Goal: Task Accomplishment & Management: Manage account settings

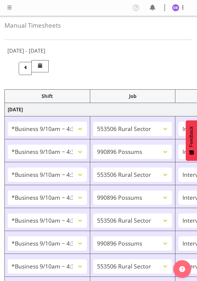
select select "26078"
select select "10587"
select select "47"
select select "26078"
select select "10633"
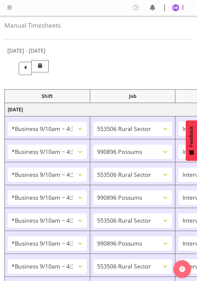
select select "47"
select select "26078"
select select "10587"
select select "47"
select select "26078"
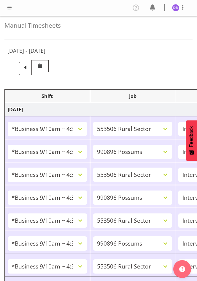
select select "10633"
select select "47"
select select "26078"
select select "10587"
select select "47"
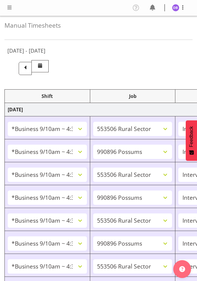
select select "26078"
select select "10633"
select select "47"
select select "26078"
select select "10587"
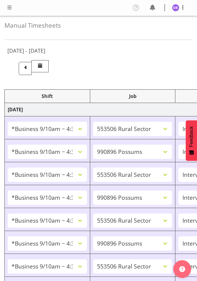
select select "47"
select select "48116"
select select "10631"
select select "48116"
select select "10499"
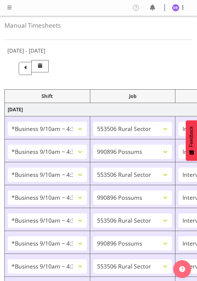
select select "47"
select select "48116"
select select "10499"
select select "47"
select select "26078"
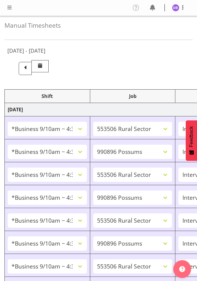
select select "10633"
select select "47"
select select "48116"
select select "10633"
select select "47"
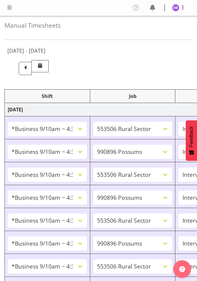
click at [11, 7] on span at bounding box center [9, 7] width 7 height 7
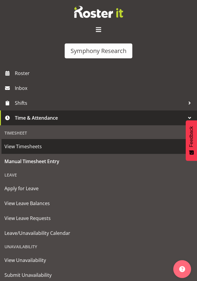
click at [21, 146] on span "View Timesheets" at bounding box center [98, 146] width 188 height 9
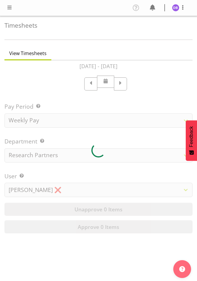
click at [7, 4] on span at bounding box center [9, 7] width 7 height 7
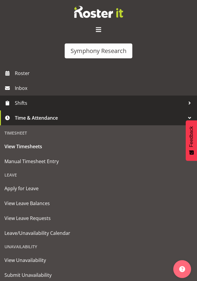
click at [23, 101] on span "Shifts" at bounding box center [100, 102] width 171 height 9
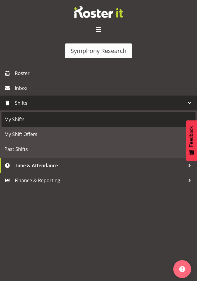
click at [22, 119] on span "My Shifts" at bounding box center [98, 119] width 188 height 9
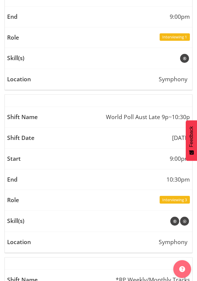
scroll to position [798, 0]
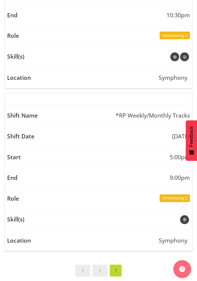
click at [114, 7] on td "10:30pm" at bounding box center [99, 15] width 188 height 21
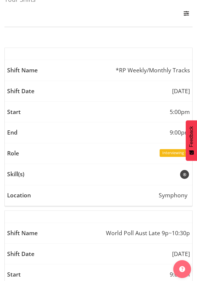
scroll to position [0, 0]
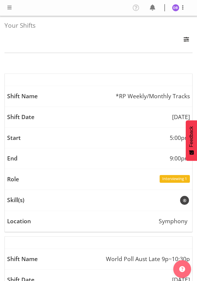
click at [8, 7] on span at bounding box center [9, 7] width 7 height 7
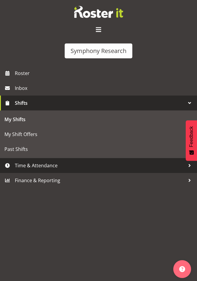
click at [31, 165] on span "Time & Attendance" at bounding box center [100, 165] width 171 height 9
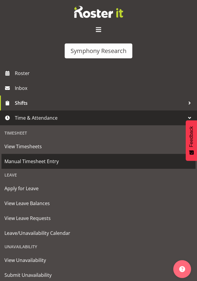
click at [30, 160] on span "Manual Timesheet Entry" at bounding box center [98, 161] width 188 height 9
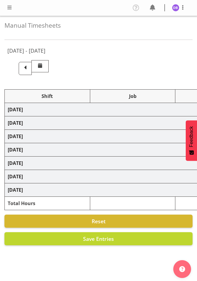
click at [8, 6] on span at bounding box center [9, 7] width 7 height 7
select select "26078"
select select "10587"
select select "47"
select select "26078"
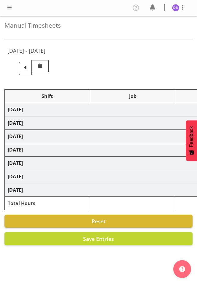
select select "10633"
select select "47"
select select "26078"
select select "10587"
select select "47"
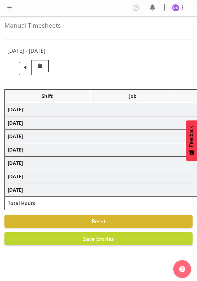
select select "26078"
select select "10633"
select select "47"
select select "26078"
select select "10587"
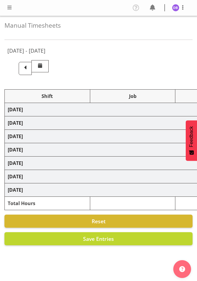
select select "47"
select select "26078"
select select "10633"
select select "47"
select select "26078"
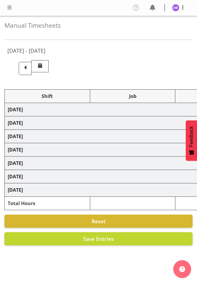
select select "10587"
select select "47"
select select "48116"
select select "10631"
select select "48116"
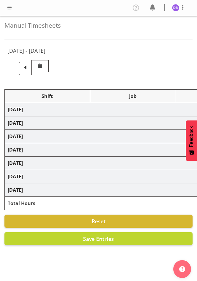
select select "10499"
select select "47"
select select "48116"
select select "10499"
select select "47"
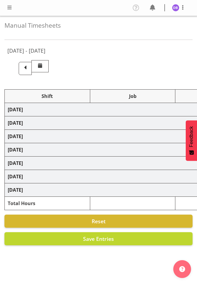
select select "26078"
select select "10633"
select select "47"
select select "48116"
select select "10633"
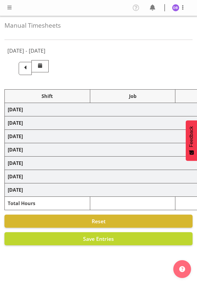
select select "47"
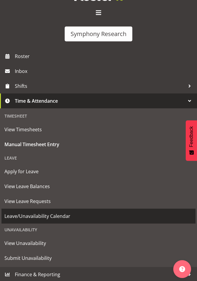
scroll to position [18, 0]
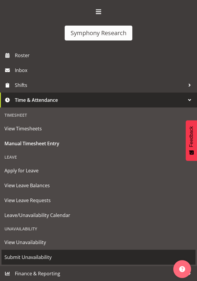
click at [21, 257] on span "Submit Unavailability" at bounding box center [98, 256] width 188 height 9
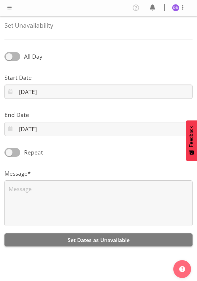
click at [12, 9] on span at bounding box center [9, 7] width 7 height 7
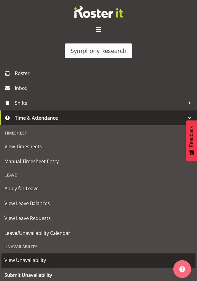
click at [27, 262] on span "View Unavailability" at bounding box center [98, 259] width 188 height 9
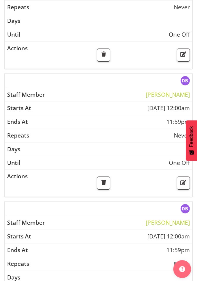
scroll to position [247, 0]
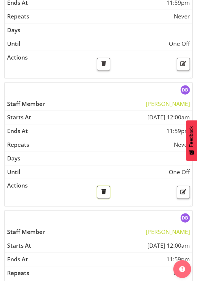
click at [104, 191] on span "button" at bounding box center [104, 192] width 8 height 8
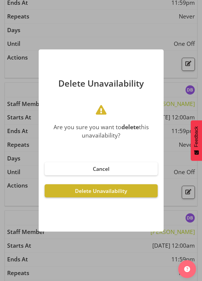
click at [98, 188] on span "Delete Unavailability" at bounding box center [101, 190] width 52 height 7
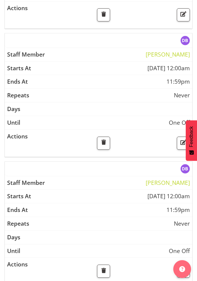
scroll to position [0, 0]
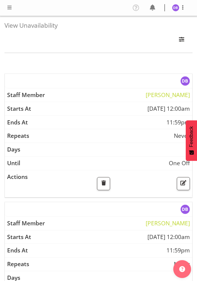
click at [11, 7] on span at bounding box center [9, 7] width 7 height 7
